Goal: Transaction & Acquisition: Book appointment/travel/reservation

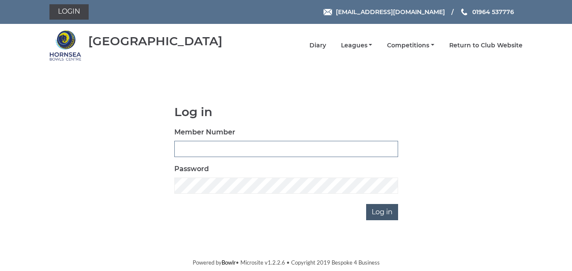
type input "1088"
click at [383, 211] on input "Log in" at bounding box center [382, 212] width 32 height 16
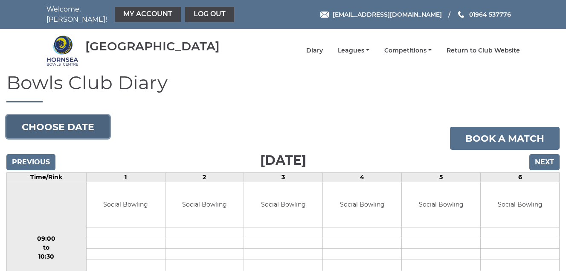
click at [66, 124] on button "Choose date" at bounding box center [57, 126] width 103 height 23
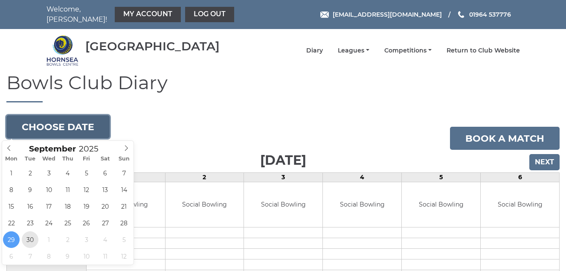
type input "[DATE]"
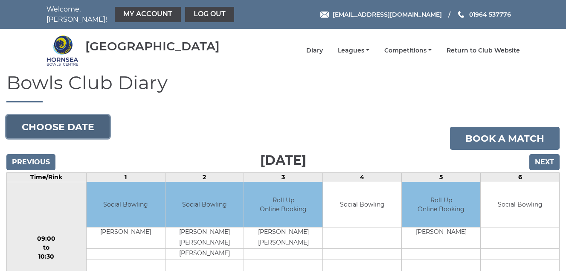
click at [53, 124] on button "Choose date" at bounding box center [57, 126] width 103 height 23
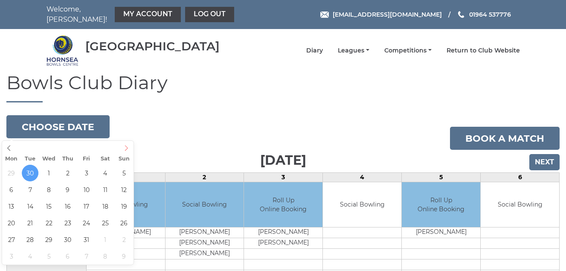
click at [124, 149] on icon at bounding box center [126, 148] width 6 height 6
type input "[DATE]"
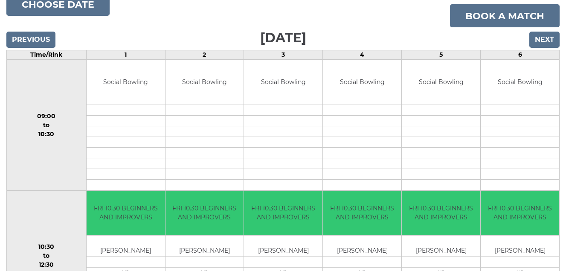
scroll to position [80, 0]
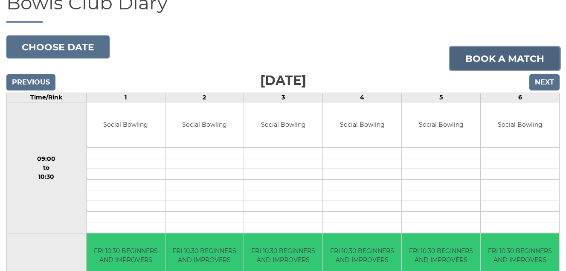
click at [485, 57] on link "Book a match" at bounding box center [505, 58] width 110 height 23
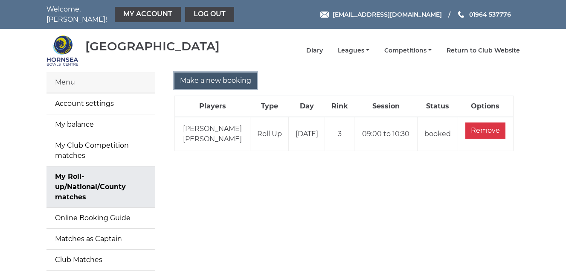
click at [217, 80] on input "Make a new booking" at bounding box center [215, 80] width 82 height 16
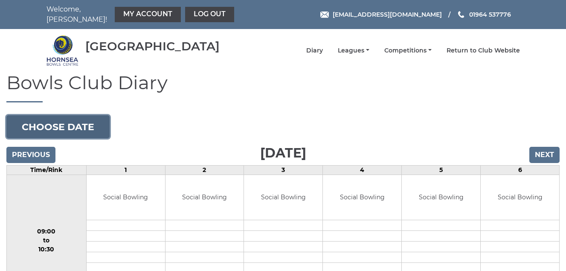
click at [57, 122] on button "Choose date" at bounding box center [57, 126] width 103 height 23
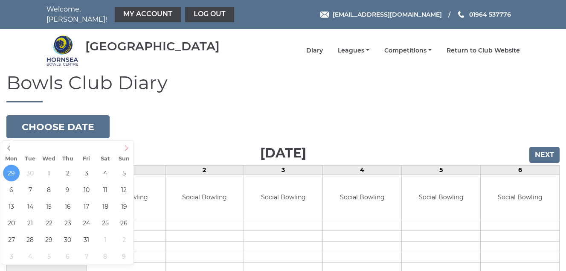
click at [127, 148] on icon at bounding box center [126, 148] width 3 height 6
type input "2025-10-03"
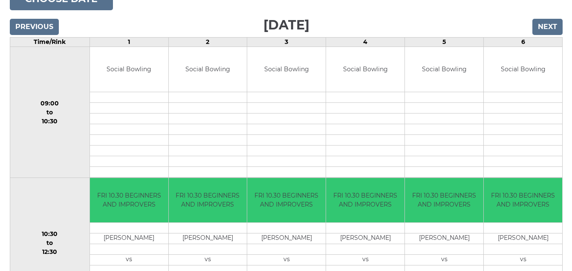
scroll to position [85, 0]
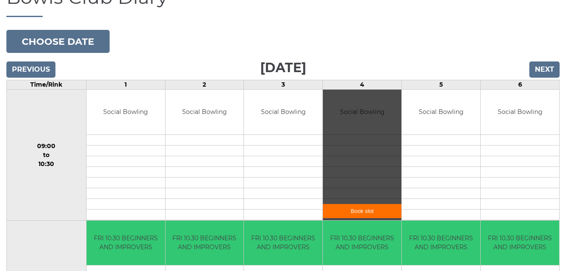
click at [355, 210] on link "Book slot" at bounding box center [362, 211] width 78 height 14
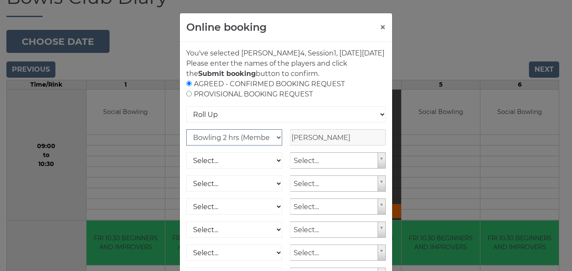
click at [272, 145] on select "Club Competition (Member) National (Member) Bowling 1.5 hrs (Member) Junior (Up…" at bounding box center [234, 137] width 96 height 16
select select "1_54"
click at [186, 139] on select "Club Competition (Member) National (Member) Bowling 1.5 hrs (Member) Junior (Up…" at bounding box center [234, 137] width 96 height 16
click at [275, 168] on select "Select... Club Competition (Member) Club Competition (Visitor) National (Member…" at bounding box center [234, 160] width 96 height 16
select select "1_54"
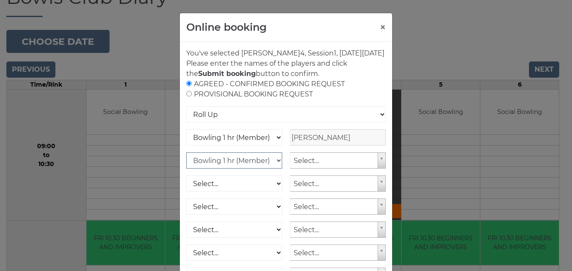
click at [186, 162] on select "Select... Club Competition (Member) Club Competition (Visitor) National (Member…" at bounding box center [234, 160] width 96 height 16
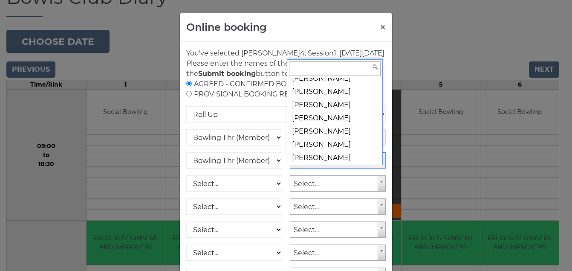
scroll to position [3800, 0]
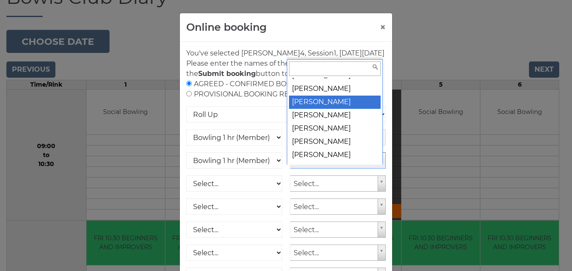
select select "688"
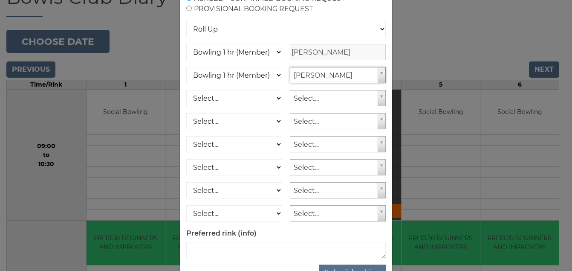
scroll to position [125, 0]
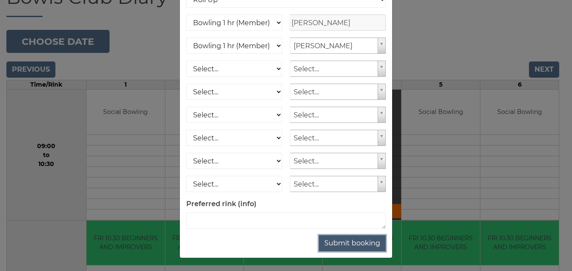
click at [349, 242] on button "Submit booking" at bounding box center [352, 243] width 67 height 16
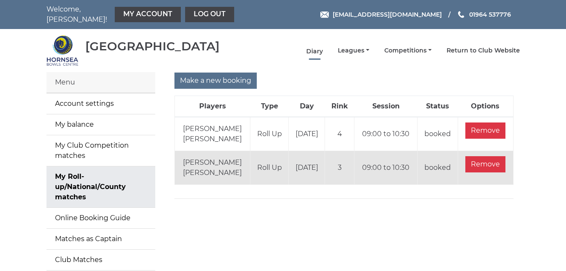
click at [312, 50] on link "Diary" at bounding box center [314, 51] width 17 height 8
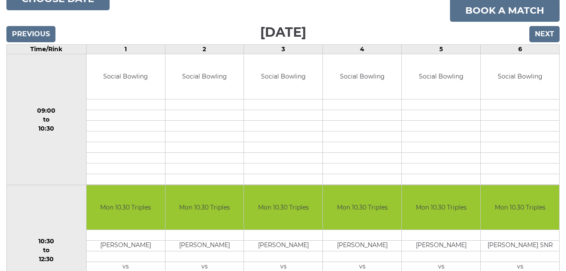
scroll to position [43, 0]
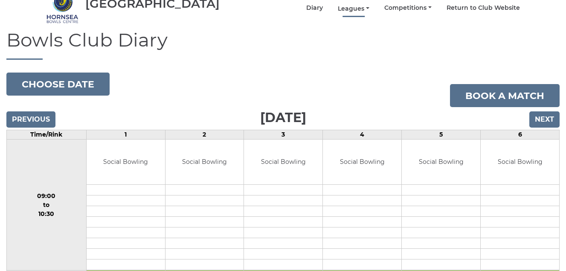
click at [353, 7] on link "Leagues" at bounding box center [354, 9] width 32 height 8
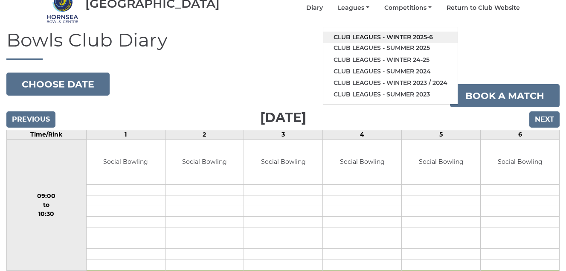
click at [365, 36] on link "Club leagues - Winter 2025-6" at bounding box center [390, 38] width 134 height 12
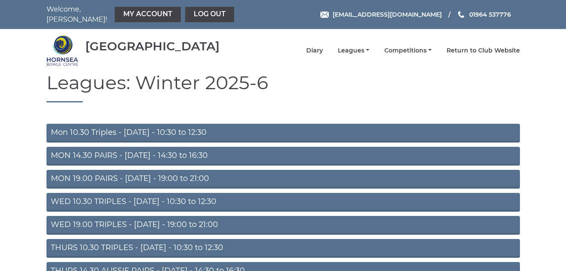
click at [189, 130] on link "Mon 10.30 Triples - [DATE] - 10:30 to 12:30" at bounding box center [282, 133] width 473 height 19
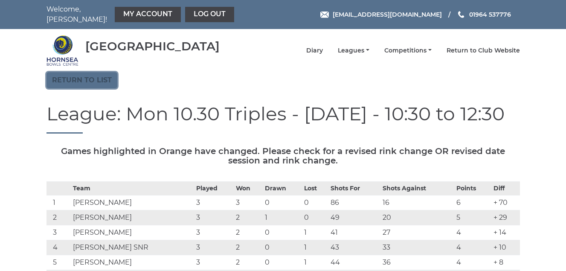
click at [88, 78] on link "Return to list" at bounding box center [81, 80] width 71 height 16
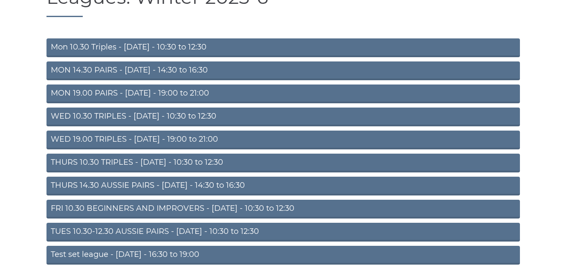
scroll to position [119, 0]
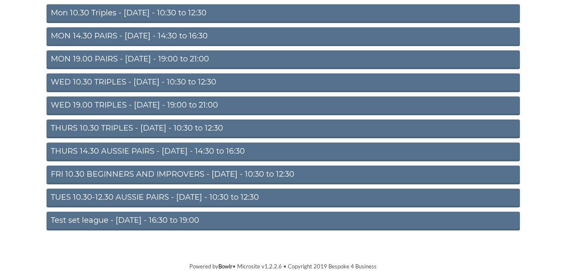
click at [176, 152] on link "THURS 14.30 AUSSIE PAIRS - [DATE] - 14:30 to 16:30" at bounding box center [282, 151] width 473 height 19
